Goal: Task Accomplishment & Management: Use online tool/utility

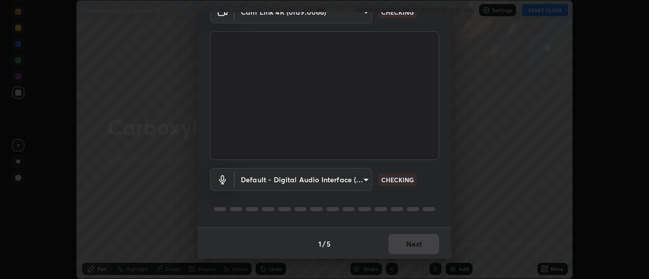
scroll to position [53, 0]
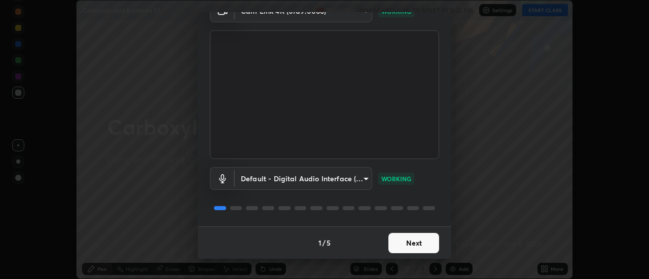
click at [421, 245] on button "Next" at bounding box center [414, 243] width 51 height 20
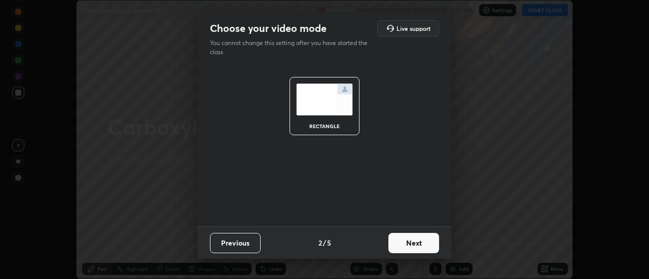
click at [424, 243] on button "Next" at bounding box center [414, 243] width 51 height 20
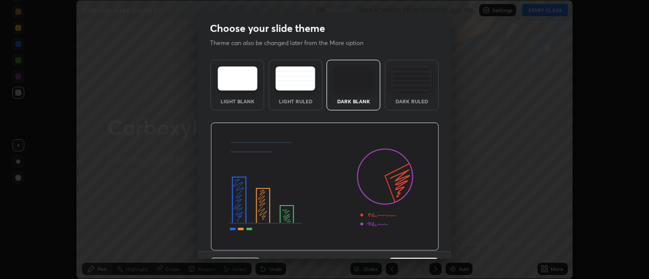
scroll to position [25, 0]
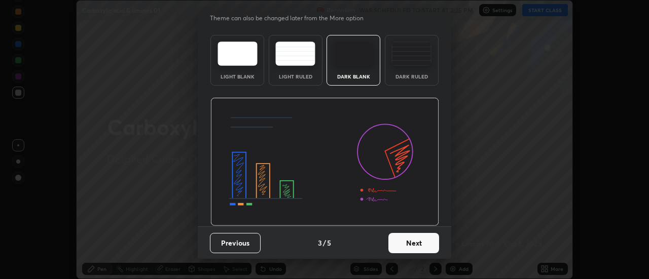
click at [417, 248] on button "Next" at bounding box center [414, 243] width 51 height 20
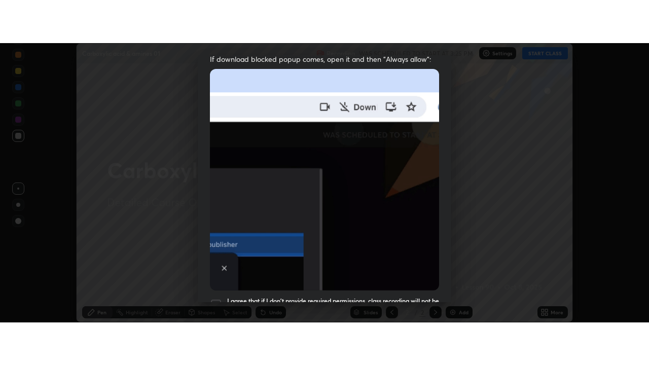
scroll to position [260, 0]
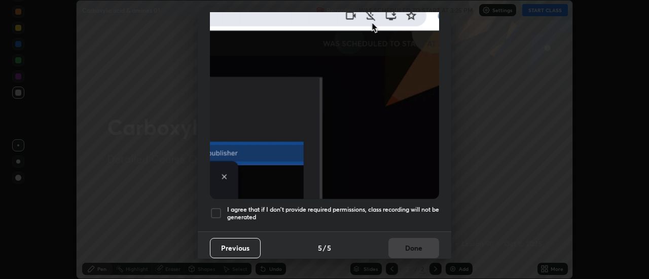
click at [219, 209] on div at bounding box center [216, 213] width 12 height 12
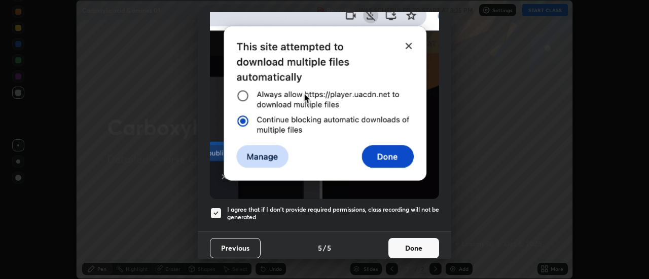
click at [404, 243] on button "Done" at bounding box center [414, 248] width 51 height 20
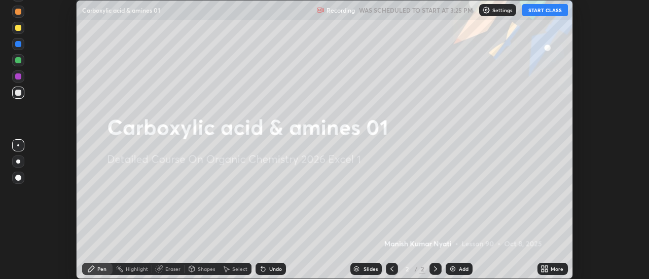
click at [545, 268] on icon at bounding box center [545, 269] width 8 height 8
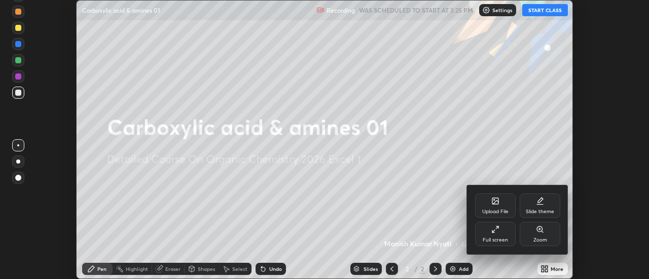
click at [499, 231] on icon at bounding box center [495, 230] width 8 height 8
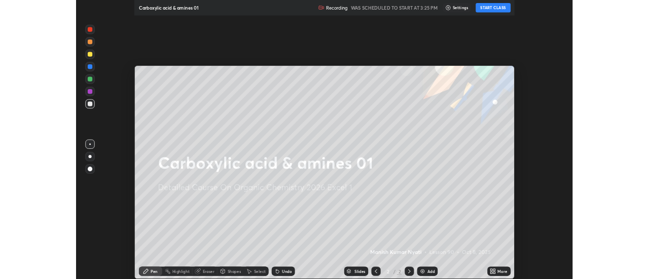
scroll to position [365, 649]
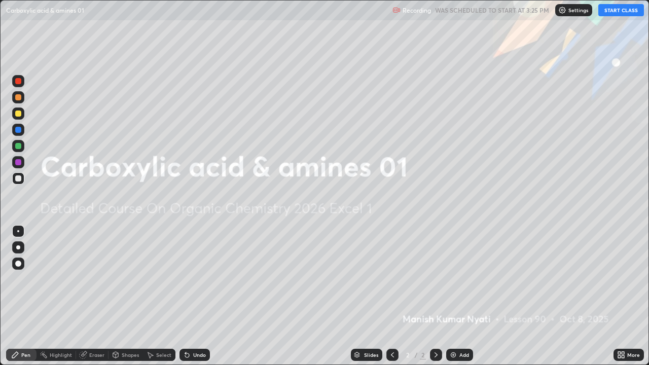
click at [615, 12] on button "START CLASS" at bounding box center [621, 10] width 46 height 12
click at [457, 279] on div "Add" at bounding box center [459, 355] width 27 height 12
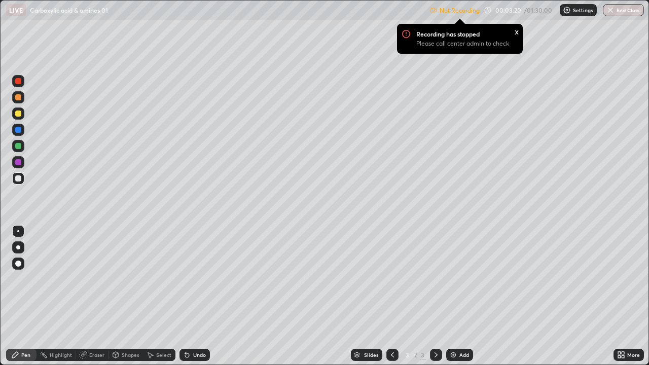
click at [201, 279] on div "Undo" at bounding box center [199, 355] width 13 height 5
click at [98, 279] on div "Eraser" at bounding box center [96, 355] width 15 height 5
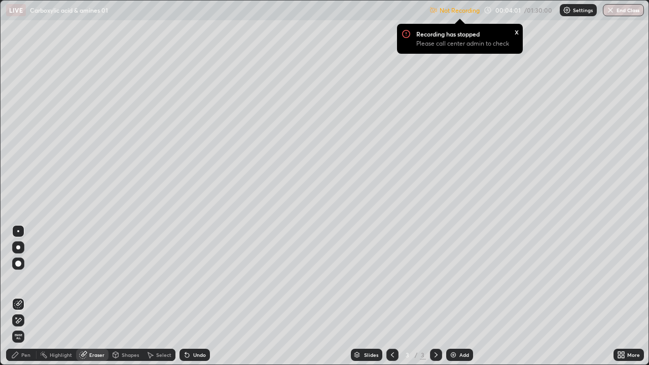
click at [27, 279] on div "Pen" at bounding box center [25, 355] width 9 height 5
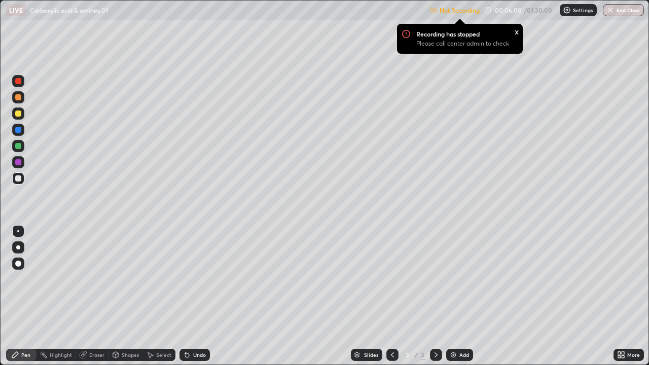
click at [451, 279] on img at bounding box center [453, 355] width 8 height 8
click at [515, 33] on div "x" at bounding box center [517, 31] width 4 height 11
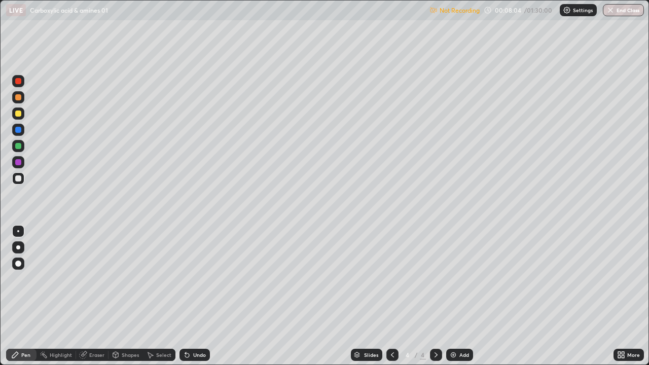
click at [464, 15] on div "Not Recording" at bounding box center [455, 11] width 50 height 20
click at [501, 12] on div "Not Recording 00:08:05 / 01:30:00 Settings End Class" at bounding box center [537, 11] width 215 height 20
click at [536, 14] on div "Not Recording 00:08:06 / 01:30:00 Settings End Class" at bounding box center [537, 11] width 215 height 20
click at [570, 11] on img at bounding box center [567, 10] width 8 height 8
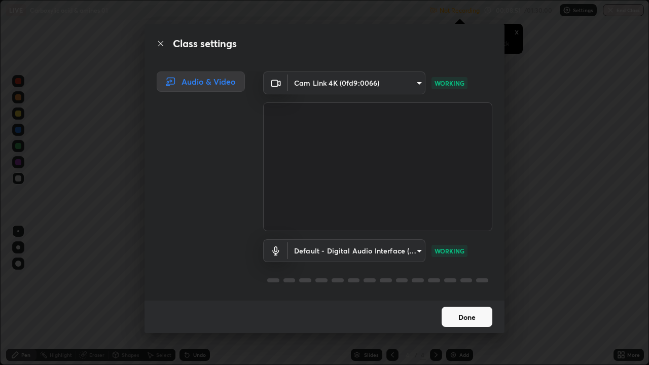
click at [455, 279] on button "Done" at bounding box center [467, 317] width 51 height 20
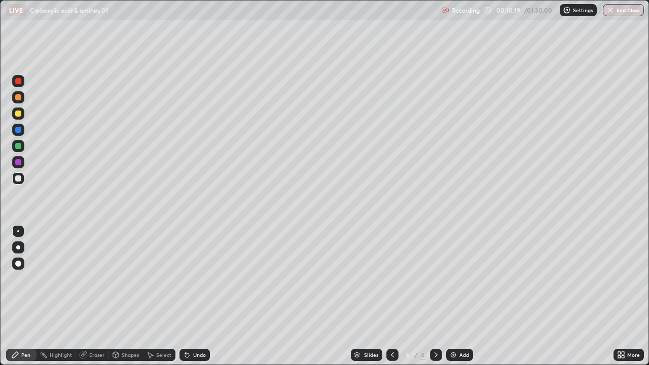
click at [455, 279] on img at bounding box center [453, 355] width 8 height 8
click at [454, 279] on img at bounding box center [453, 355] width 8 height 8
click at [457, 279] on div "Add" at bounding box center [459, 355] width 27 height 12
click at [199, 279] on div "Undo" at bounding box center [199, 355] width 13 height 5
click at [198, 279] on div "Undo" at bounding box center [199, 355] width 13 height 5
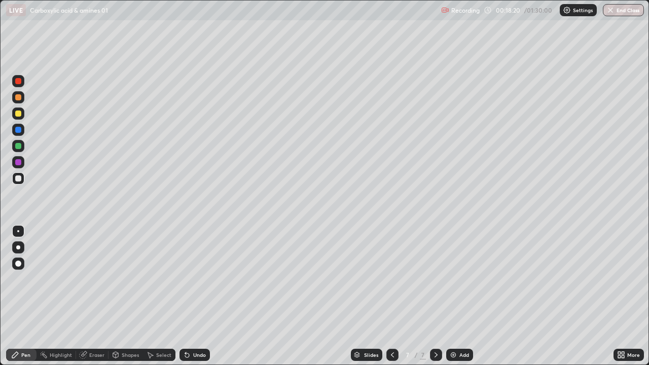
click at [201, 279] on div "Undo" at bounding box center [195, 355] width 30 height 12
click at [198, 279] on div "Undo" at bounding box center [199, 355] width 13 height 5
click at [463, 279] on div "Add" at bounding box center [465, 355] width 10 height 5
click at [450, 279] on img at bounding box center [453, 355] width 8 height 8
click at [456, 279] on img at bounding box center [453, 355] width 8 height 8
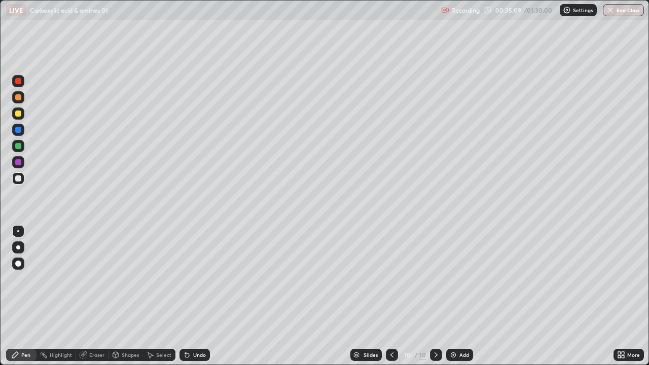
click at [203, 279] on div "Undo" at bounding box center [199, 355] width 13 height 5
click at [196, 279] on div "Undo" at bounding box center [199, 355] width 13 height 5
click at [201, 279] on div "Undo" at bounding box center [199, 355] width 13 height 5
click at [201, 279] on div "Undo" at bounding box center [195, 355] width 30 height 12
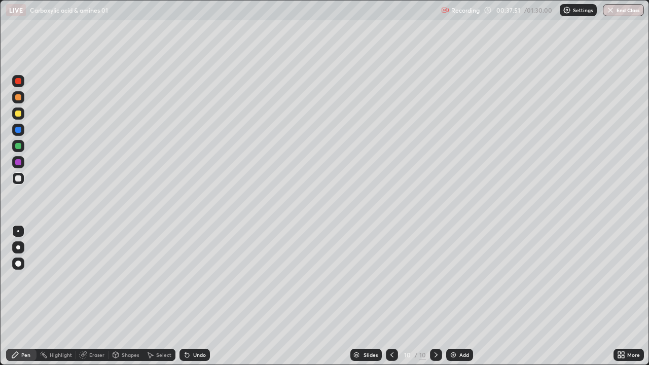
click at [18, 81] on div at bounding box center [18, 81] width 6 height 6
click at [188, 279] on icon at bounding box center [187, 355] width 8 height 8
click at [18, 181] on div at bounding box center [18, 178] width 6 height 6
click at [199, 279] on div "Undo" at bounding box center [199, 355] width 13 height 5
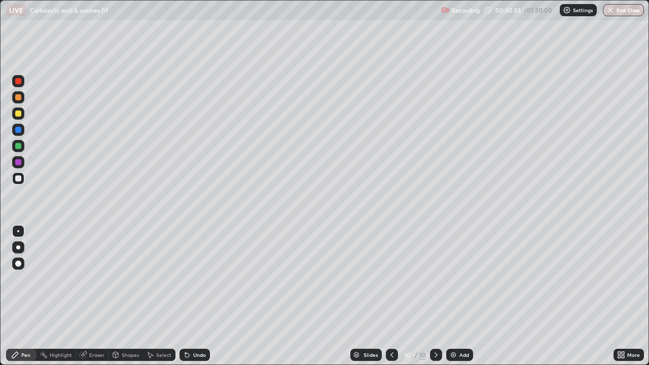
click at [196, 279] on div "Undo" at bounding box center [199, 355] width 13 height 5
click at [195, 279] on div "Undo" at bounding box center [199, 355] width 13 height 5
click at [198, 279] on div "Undo" at bounding box center [199, 355] width 13 height 5
click at [197, 279] on div "Undo" at bounding box center [199, 355] width 13 height 5
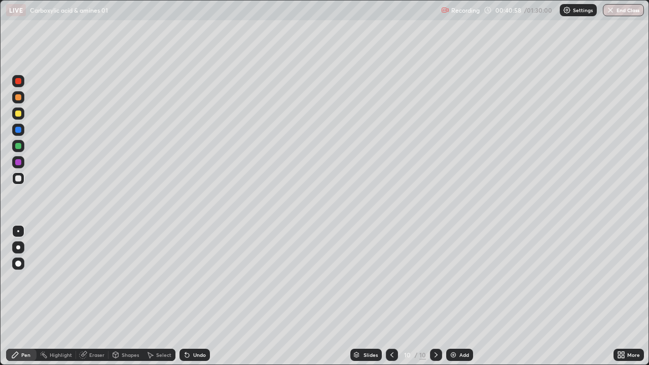
click at [195, 279] on div "Undo" at bounding box center [199, 355] width 13 height 5
click at [196, 279] on div "Undo" at bounding box center [199, 355] width 13 height 5
click at [454, 279] on img at bounding box center [453, 355] width 8 height 8
click at [97, 279] on div "Eraser" at bounding box center [96, 355] width 15 height 5
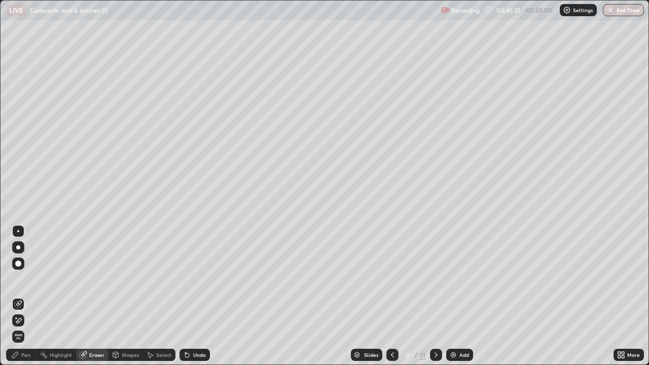
click at [27, 279] on div "Pen" at bounding box center [25, 355] width 9 height 5
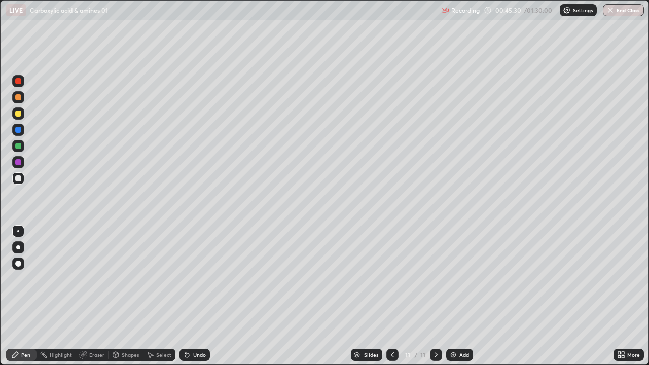
click at [456, 279] on img at bounding box center [453, 355] width 8 height 8
click at [193, 279] on div "Undo" at bounding box center [199, 355] width 13 height 5
click at [101, 279] on div "Eraser" at bounding box center [96, 355] width 15 height 5
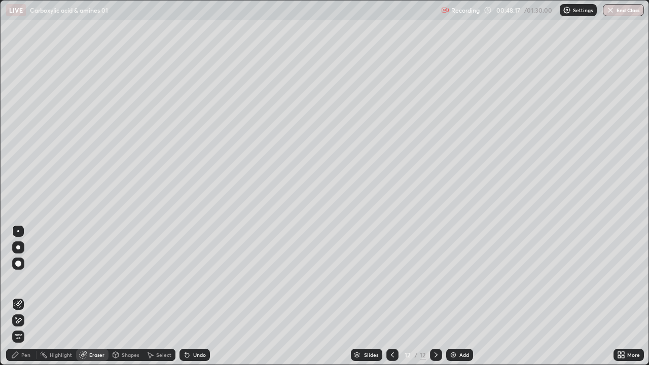
click at [30, 279] on div "Pen" at bounding box center [21, 355] width 30 height 12
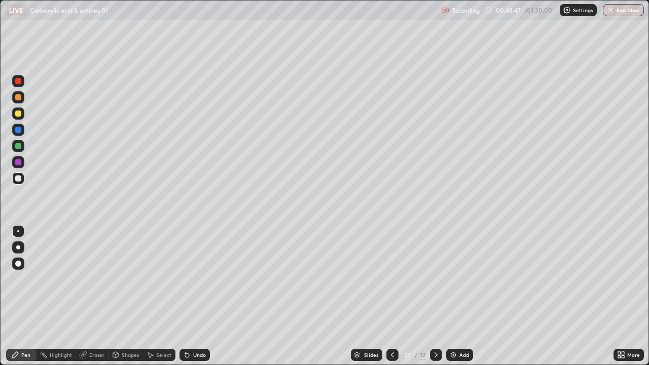
click at [19, 130] on div at bounding box center [18, 130] width 6 height 6
click at [392, 279] on icon at bounding box center [393, 355] width 8 height 8
click at [441, 279] on div at bounding box center [436, 355] width 12 height 12
click at [18, 178] on div at bounding box center [18, 178] width 6 height 6
click at [18, 80] on div at bounding box center [18, 81] width 6 height 6
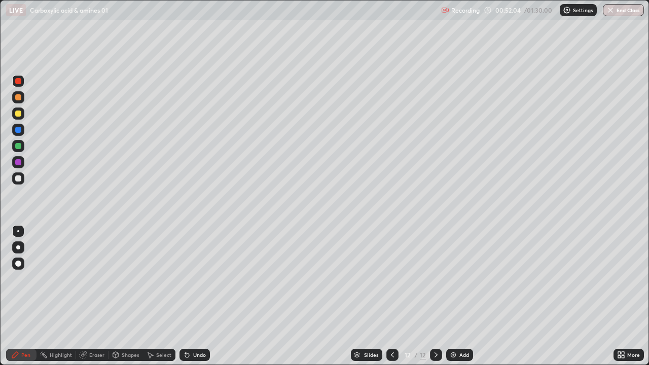
click at [19, 181] on div at bounding box center [18, 178] width 6 height 6
click at [204, 279] on div "Undo" at bounding box center [199, 355] width 13 height 5
click at [202, 279] on div "Undo" at bounding box center [199, 355] width 13 height 5
click at [203, 279] on div "Undo" at bounding box center [199, 355] width 13 height 5
click at [205, 279] on div "Undo" at bounding box center [195, 355] width 30 height 12
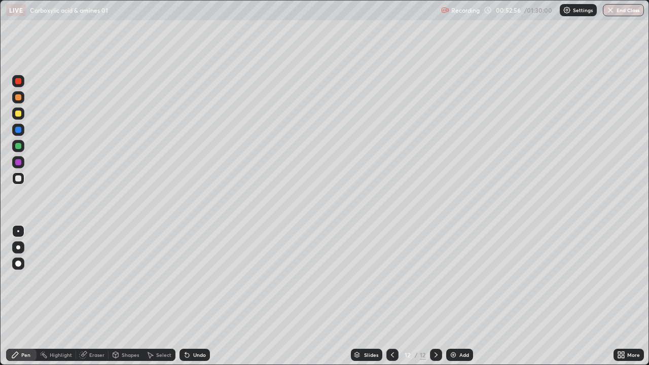
click at [201, 279] on div "Undo" at bounding box center [199, 355] width 13 height 5
click at [197, 279] on div "Undo" at bounding box center [195, 355] width 30 height 12
click at [20, 115] on div at bounding box center [18, 114] width 6 height 6
click at [17, 179] on div at bounding box center [18, 178] width 6 height 6
click at [454, 279] on img at bounding box center [453, 355] width 8 height 8
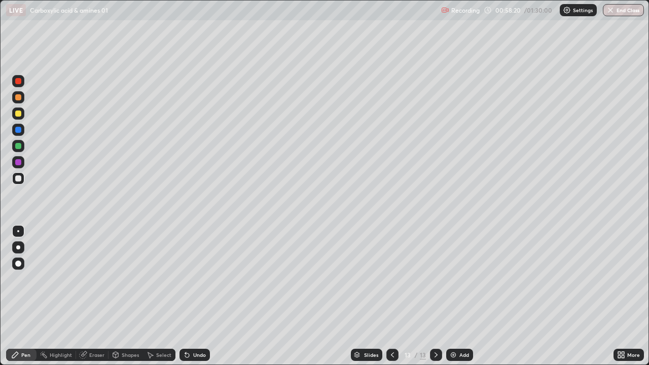
click at [19, 82] on div at bounding box center [18, 81] width 6 height 6
click at [19, 180] on div at bounding box center [18, 178] width 6 height 6
click at [449, 279] on img at bounding box center [453, 355] width 8 height 8
click at [186, 279] on icon at bounding box center [187, 356] width 4 height 4
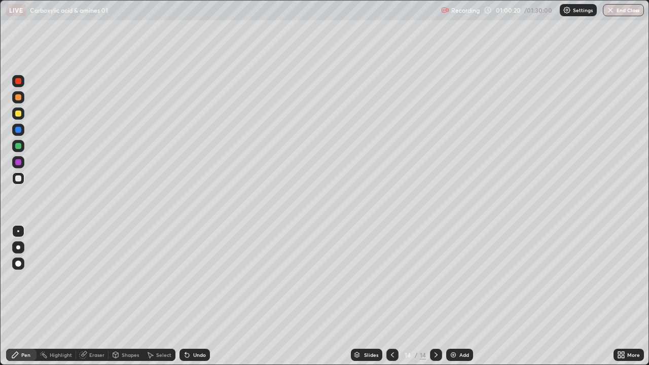
click at [189, 279] on icon at bounding box center [187, 355] width 8 height 8
click at [186, 279] on icon at bounding box center [187, 356] width 4 height 4
click at [193, 279] on div "Undo" at bounding box center [199, 355] width 13 height 5
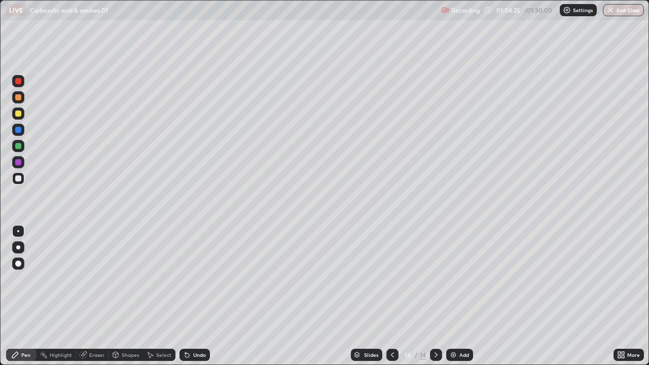
click at [166, 279] on div "Select" at bounding box center [163, 355] width 15 height 5
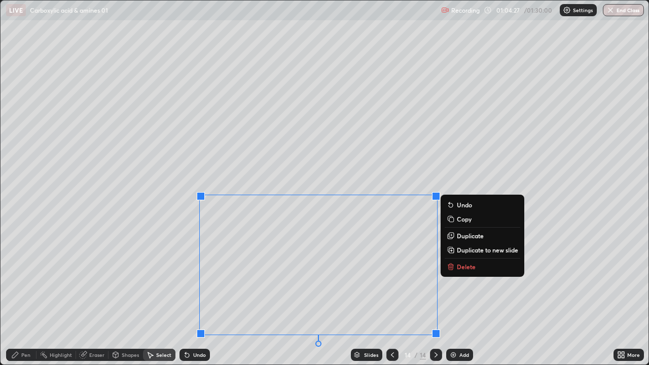
click at [471, 279] on div "0 ° Undo Copy Duplicate Duplicate to new slide Delete" at bounding box center [325, 183] width 648 height 364
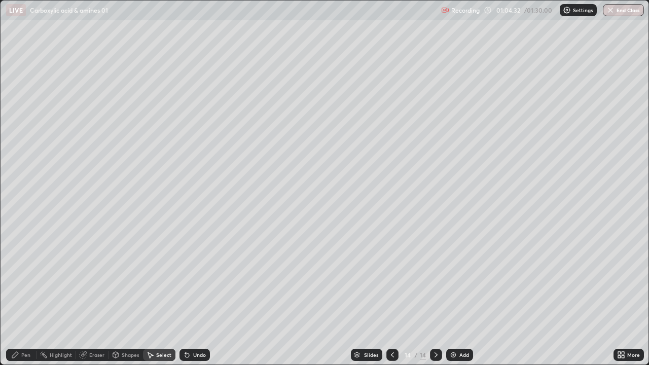
click at [102, 279] on div "Eraser" at bounding box center [96, 355] width 15 height 5
click at [26, 279] on div "Pen" at bounding box center [25, 355] width 9 height 5
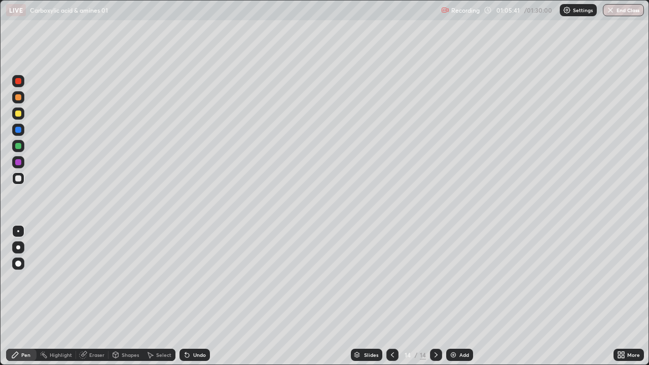
click at [185, 279] on icon at bounding box center [187, 355] width 8 height 8
click at [186, 279] on icon at bounding box center [187, 356] width 4 height 4
click at [187, 279] on icon at bounding box center [187, 356] width 4 height 4
click at [186, 279] on icon at bounding box center [187, 356] width 4 height 4
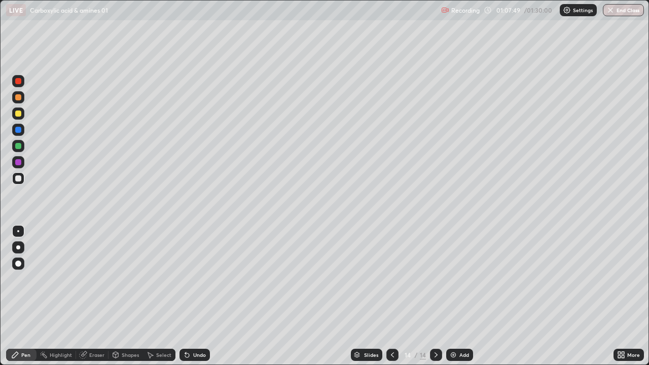
click at [191, 279] on div "Undo" at bounding box center [195, 355] width 30 height 12
click at [190, 279] on div "Undo" at bounding box center [195, 355] width 30 height 12
click at [191, 279] on div "Undo" at bounding box center [195, 355] width 30 height 12
click at [195, 279] on div "Undo" at bounding box center [199, 355] width 13 height 5
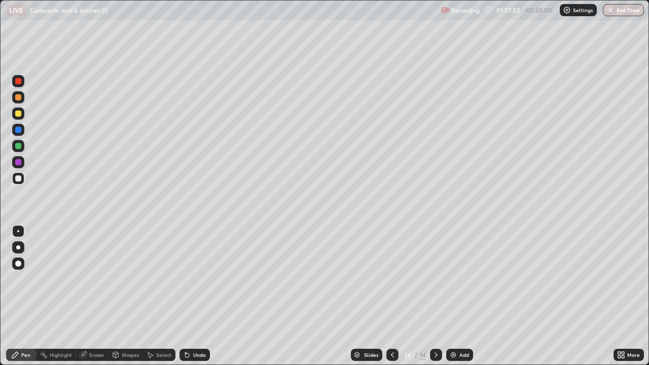
click at [198, 279] on div "Undo" at bounding box center [199, 355] width 13 height 5
click at [196, 279] on div "Undo" at bounding box center [199, 355] width 13 height 5
click at [194, 279] on div "Undo" at bounding box center [199, 355] width 13 height 5
click at [193, 279] on div "Undo" at bounding box center [199, 355] width 13 height 5
click at [189, 279] on icon at bounding box center [187, 355] width 8 height 8
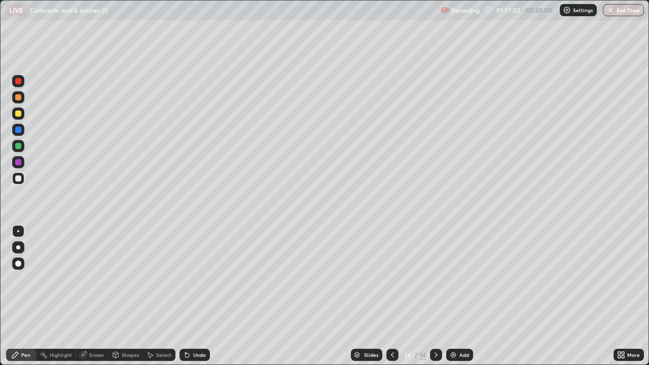
click at [186, 279] on icon at bounding box center [187, 356] width 4 height 4
click at [183, 279] on icon at bounding box center [187, 355] width 8 height 8
click at [94, 279] on div "Eraser" at bounding box center [96, 355] width 15 height 5
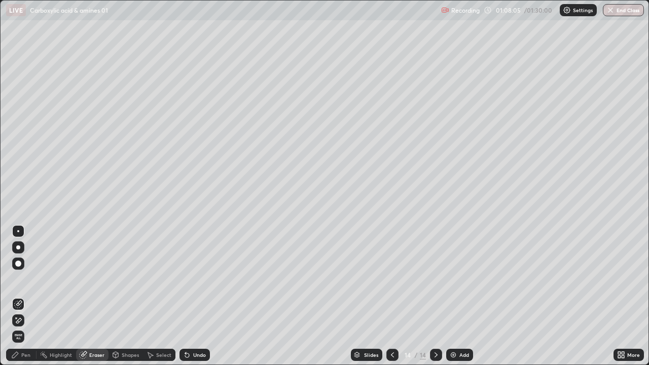
click at [30, 279] on div "Pen" at bounding box center [21, 355] width 30 height 12
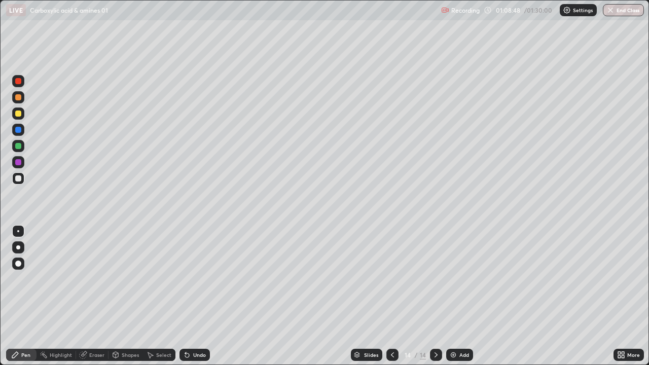
click at [193, 279] on div "Undo" at bounding box center [199, 355] width 13 height 5
click at [190, 279] on icon at bounding box center [187, 355] width 8 height 8
click at [188, 279] on icon at bounding box center [187, 355] width 8 height 8
click at [190, 279] on div "Undo" at bounding box center [195, 355] width 30 height 12
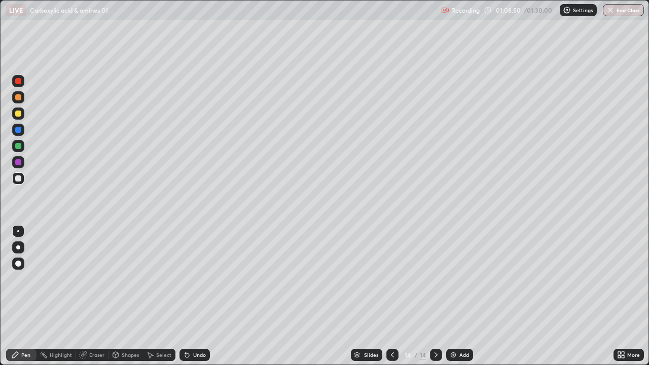
click at [190, 279] on div "Undo" at bounding box center [195, 355] width 30 height 12
click at [207, 279] on div "Undo" at bounding box center [195, 355] width 30 height 12
click at [456, 279] on img at bounding box center [453, 355] width 8 height 8
click at [392, 279] on icon at bounding box center [393, 355] width 8 height 8
click at [436, 279] on icon at bounding box center [436, 355] width 8 height 8
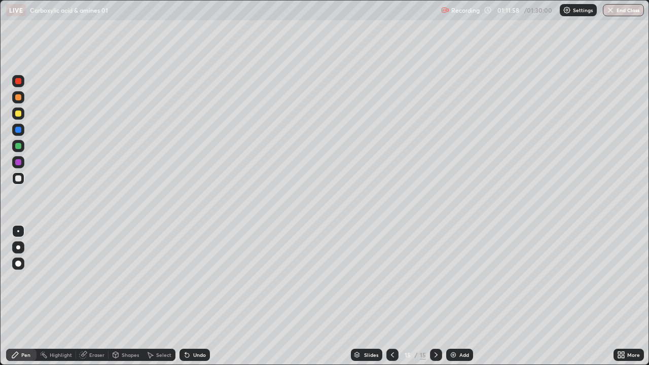
click at [23, 113] on div at bounding box center [18, 114] width 12 height 12
click at [392, 279] on icon at bounding box center [393, 355] width 8 height 8
click at [390, 279] on icon at bounding box center [393, 355] width 8 height 8
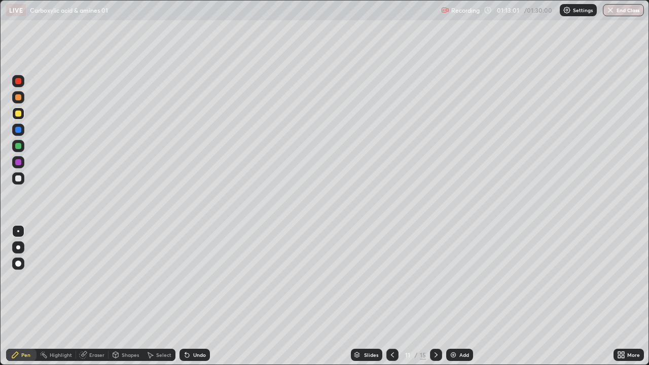
click at [392, 279] on icon at bounding box center [393, 355] width 8 height 8
click at [394, 279] on icon at bounding box center [393, 355] width 8 height 8
click at [434, 279] on icon at bounding box center [436, 355] width 8 height 8
click at [435, 279] on icon at bounding box center [436, 355] width 8 height 8
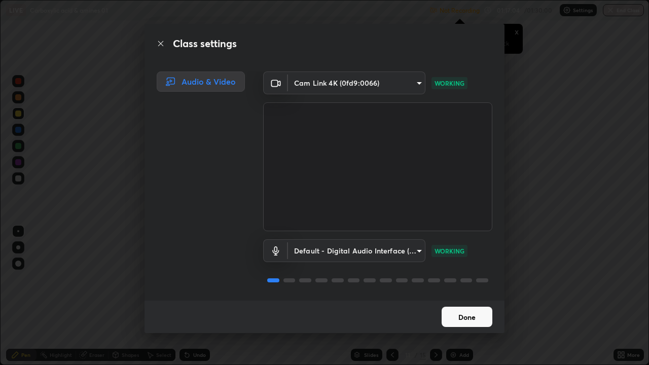
click at [482, 279] on button "Done" at bounding box center [467, 317] width 51 height 20
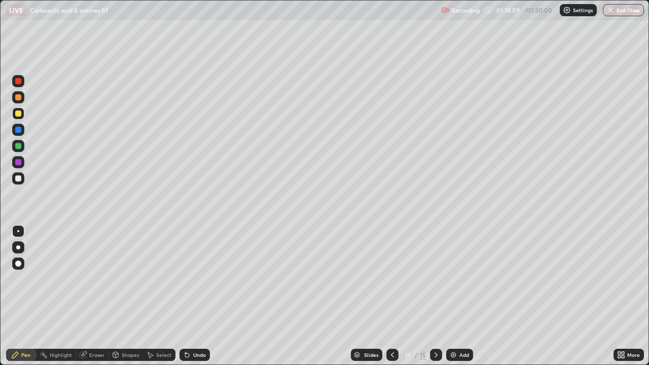
click at [436, 279] on icon at bounding box center [436, 355] width 8 height 8
click at [96, 279] on div "Eraser" at bounding box center [96, 355] width 15 height 5
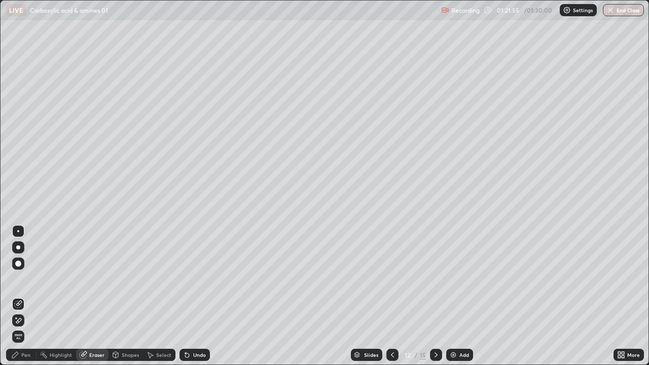
click at [200, 279] on div "Undo" at bounding box center [199, 355] width 13 height 5
click at [30, 279] on div "Pen" at bounding box center [25, 355] width 9 height 5
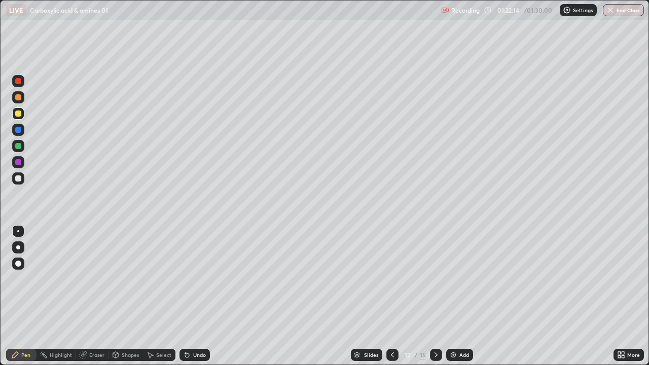
click at [101, 279] on div "Eraser" at bounding box center [92, 355] width 32 height 12
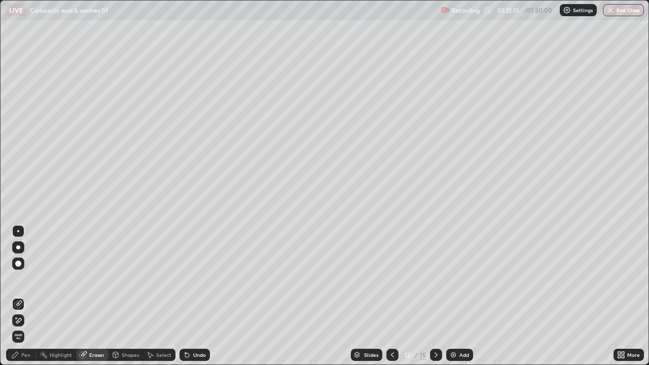
click at [103, 279] on div "Eraser" at bounding box center [92, 355] width 32 height 12
click at [104, 279] on div "Eraser" at bounding box center [92, 355] width 32 height 12
click at [29, 279] on div "Pen" at bounding box center [25, 355] width 9 height 5
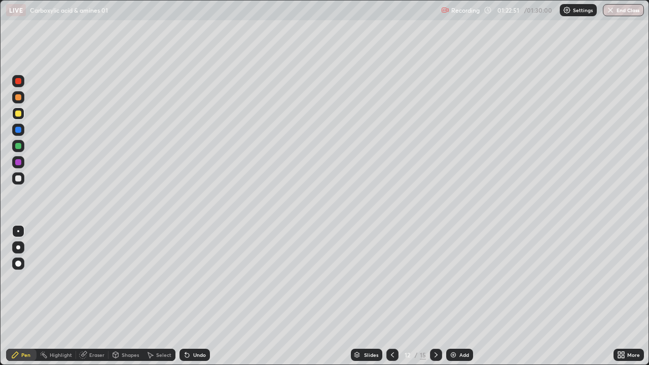
click at [435, 279] on icon at bounding box center [436, 355] width 8 height 8
click at [439, 279] on icon at bounding box center [436, 355] width 8 height 8
click at [435, 279] on icon at bounding box center [436, 355] width 8 height 8
click at [398, 279] on div at bounding box center [392, 355] width 12 height 12
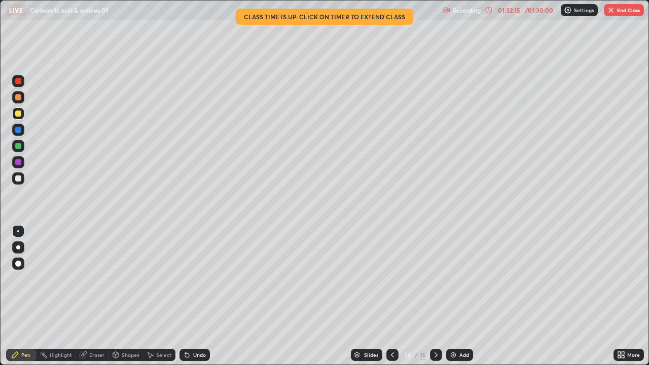
click at [440, 279] on div at bounding box center [436, 355] width 12 height 12
click at [392, 279] on icon at bounding box center [393, 355] width 8 height 8
click at [615, 12] on button "End Class" at bounding box center [624, 10] width 40 height 12
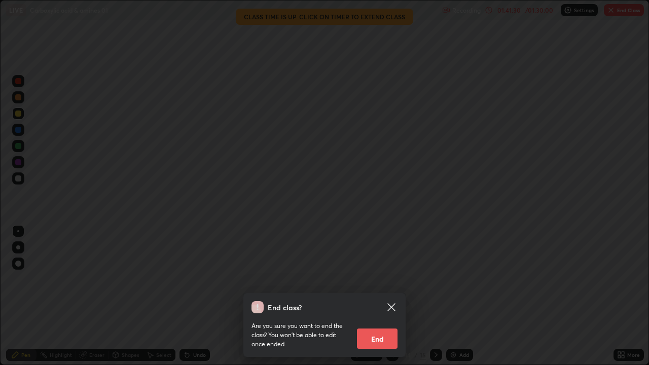
click at [386, 279] on button "End" at bounding box center [377, 339] width 41 height 20
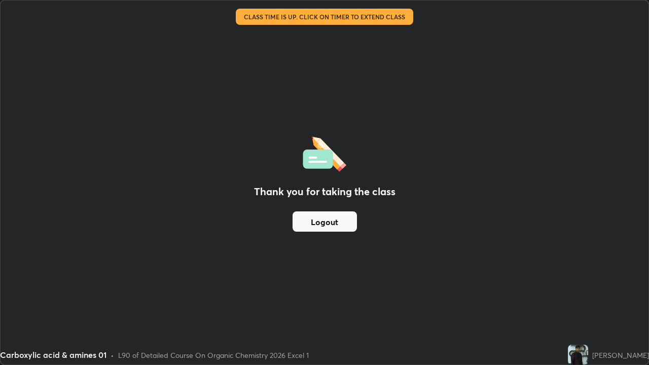
click at [347, 223] on button "Logout" at bounding box center [325, 222] width 64 height 20
click at [349, 222] on button "Logout" at bounding box center [325, 222] width 64 height 20
click at [516, 216] on div "Thank you for taking the class Logout" at bounding box center [325, 183] width 648 height 364
click at [513, 213] on div "Thank you for taking the class Logout" at bounding box center [325, 183] width 648 height 364
click at [523, 241] on div "Thank you for taking the class Logout" at bounding box center [325, 183] width 648 height 364
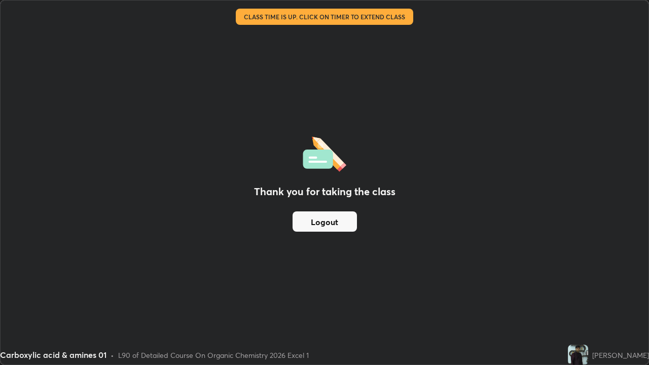
click at [534, 234] on div "Thank you for taking the class Logout" at bounding box center [325, 183] width 648 height 364
click at [592, 279] on div "[PERSON_NAME]" at bounding box center [620, 355] width 57 height 11
click at [572, 279] on img at bounding box center [578, 355] width 20 height 20
click at [331, 224] on button "Logout" at bounding box center [325, 222] width 64 height 20
click at [325, 223] on button "Logout" at bounding box center [325, 222] width 64 height 20
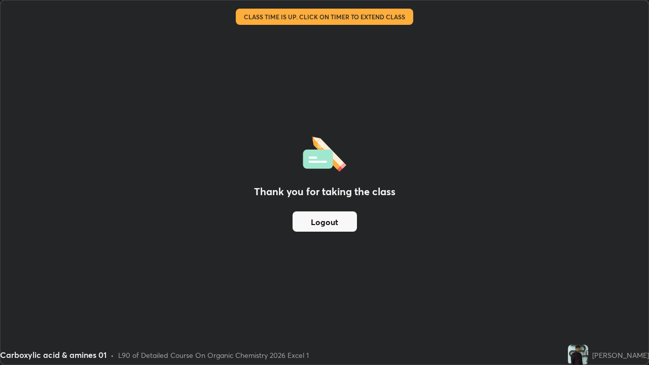
click at [321, 221] on button "Logout" at bounding box center [325, 222] width 64 height 20
click at [317, 220] on button "Logout" at bounding box center [325, 222] width 64 height 20
click at [314, 222] on button "Logout" at bounding box center [325, 222] width 64 height 20
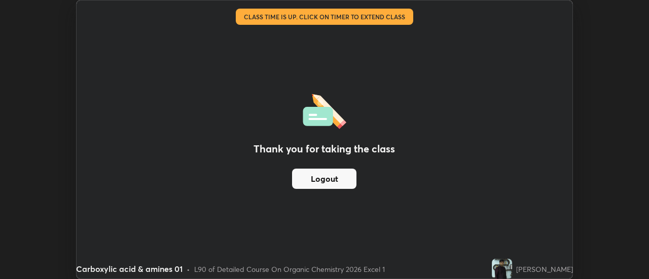
scroll to position [50440, 50070]
click at [329, 180] on button "Logout" at bounding box center [324, 179] width 64 height 20
